Goal: Task Accomplishment & Management: Complete application form

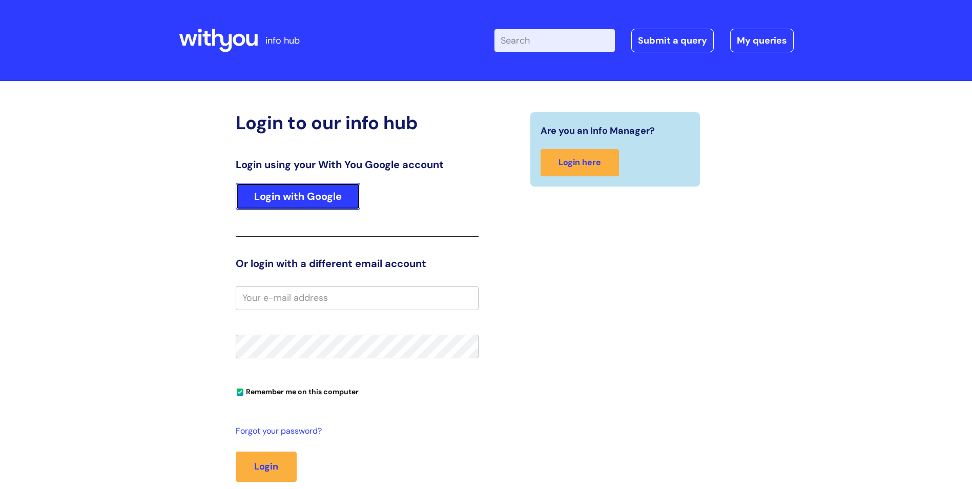
click at [277, 194] on link "Login with Google" at bounding box center [298, 196] width 125 height 27
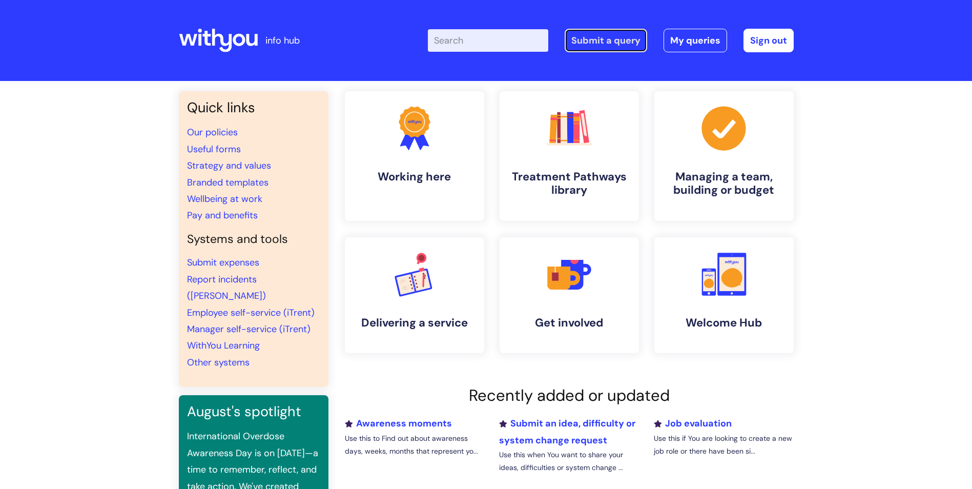
click at [614, 40] on link "Submit a query" at bounding box center [606, 41] width 83 height 24
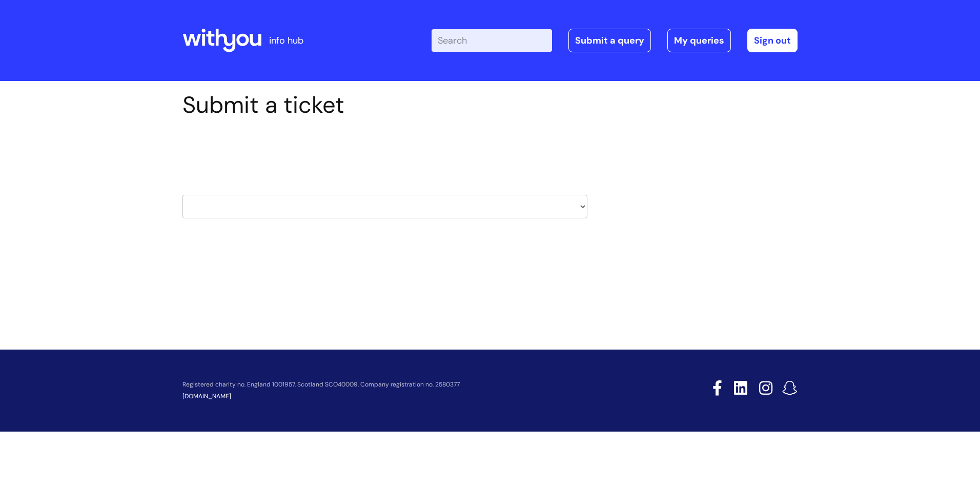
click at [232, 203] on select "HR / People IT and Support Clinical Drug Alerts Finance Accounts Data Support T…" at bounding box center [384, 207] width 405 height 24
select select "payroll"
click at [182, 195] on select "HR / People IT and Support Clinical Drug Alerts Finance Accounts Data Support T…" at bounding box center [384, 207] width 405 height 24
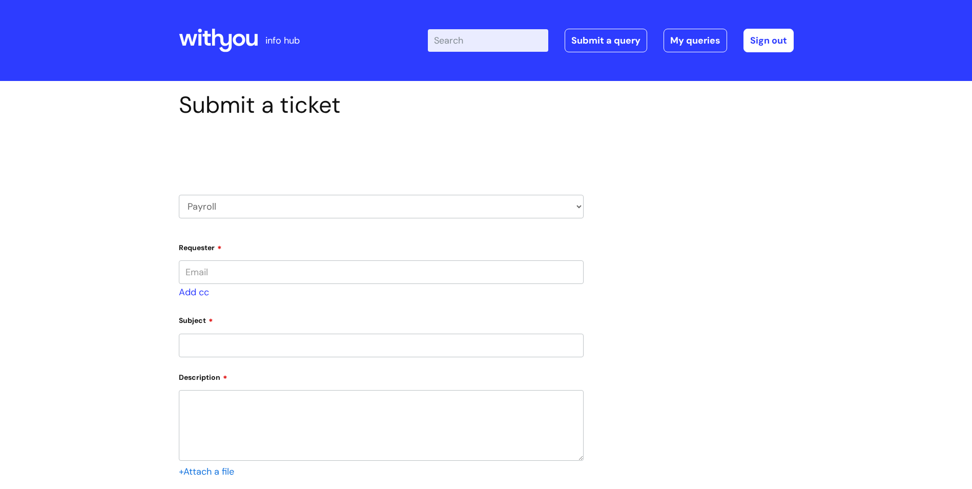
type input "silvia.marongiu@wearewithyou.org.uk"
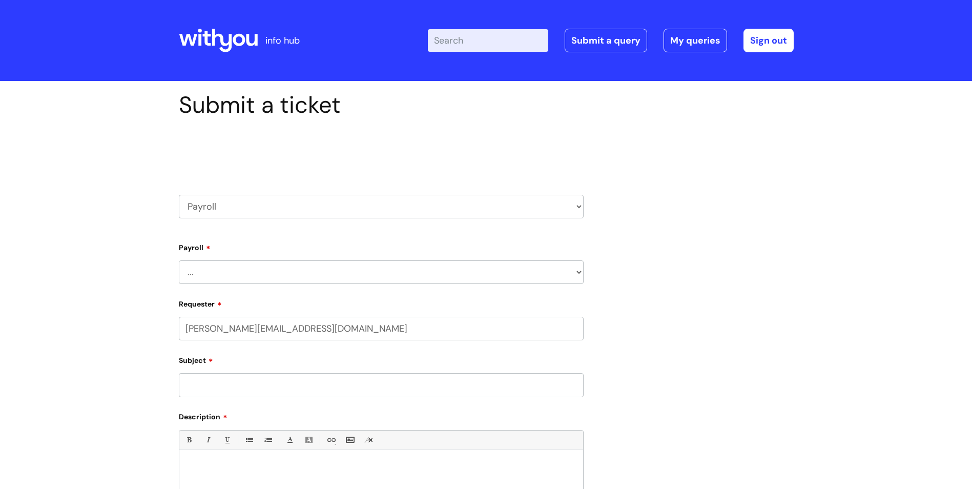
select select "80004286546"
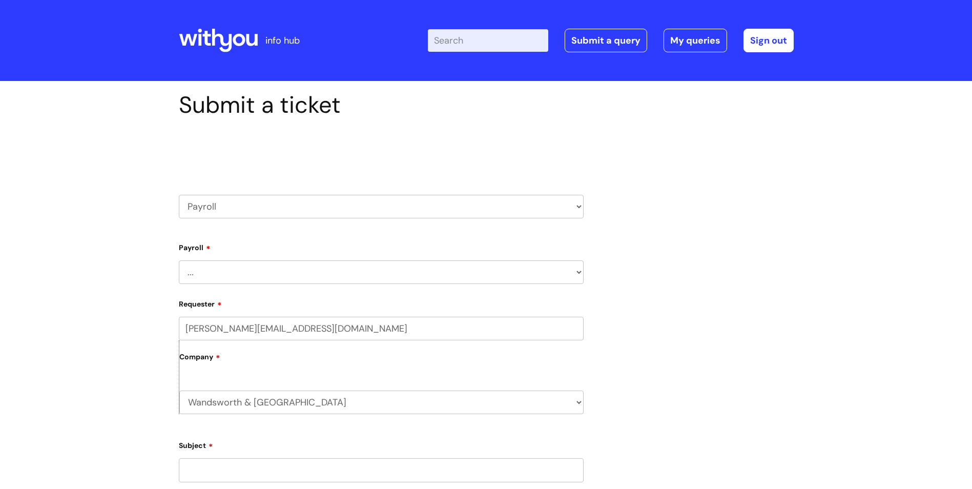
click at [219, 272] on select "... New Hires bank details/starter checklist forms Payroll queries Receiving in…" at bounding box center [381, 272] width 405 height 24
